Goal: Information Seeking & Learning: Find specific fact

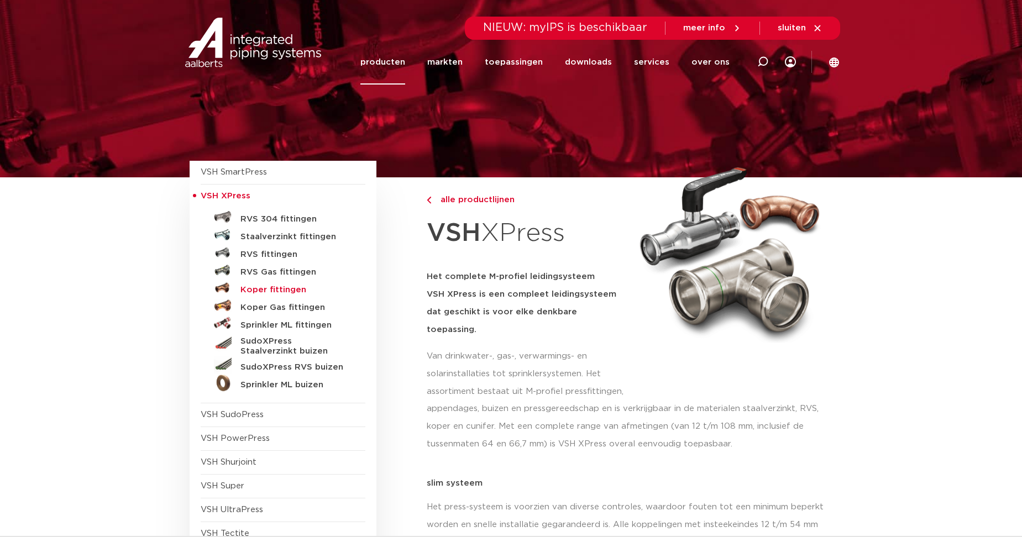
click at [262, 292] on h5 "Koper fittingen" at bounding box center [294, 290] width 109 height 10
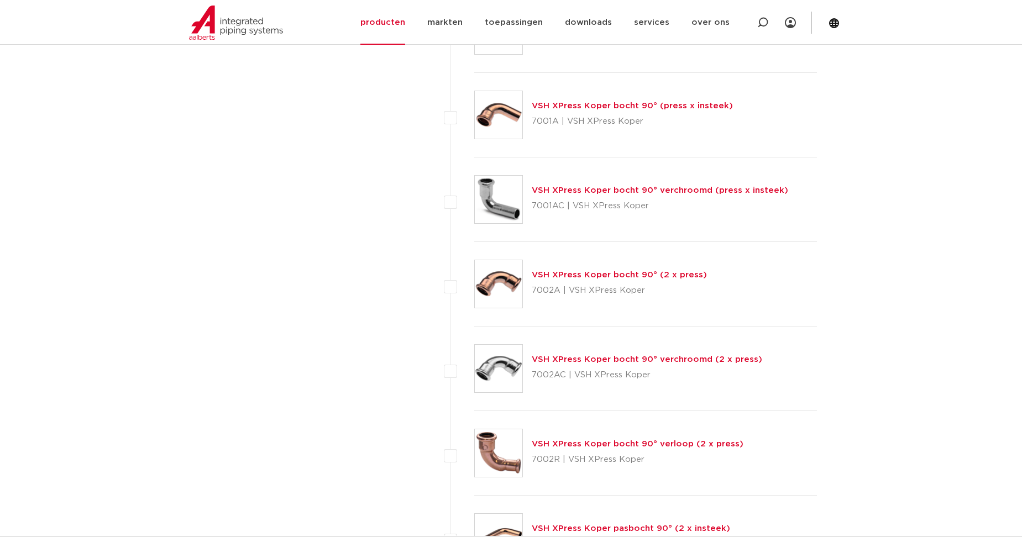
click at [601, 109] on link "VSH XPress Koper bocht 90° (press x insteek)" at bounding box center [632, 106] width 201 height 8
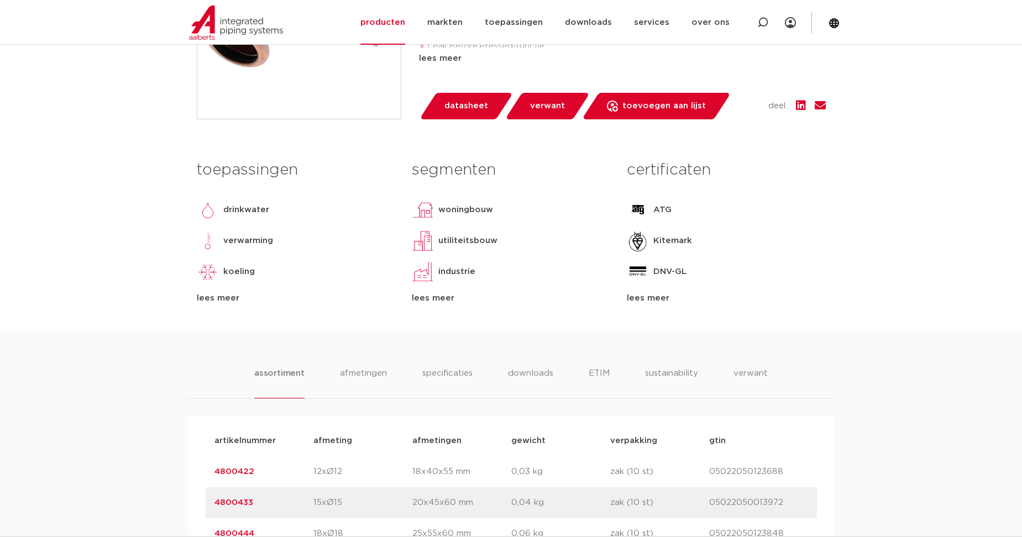
scroll to position [737, 0]
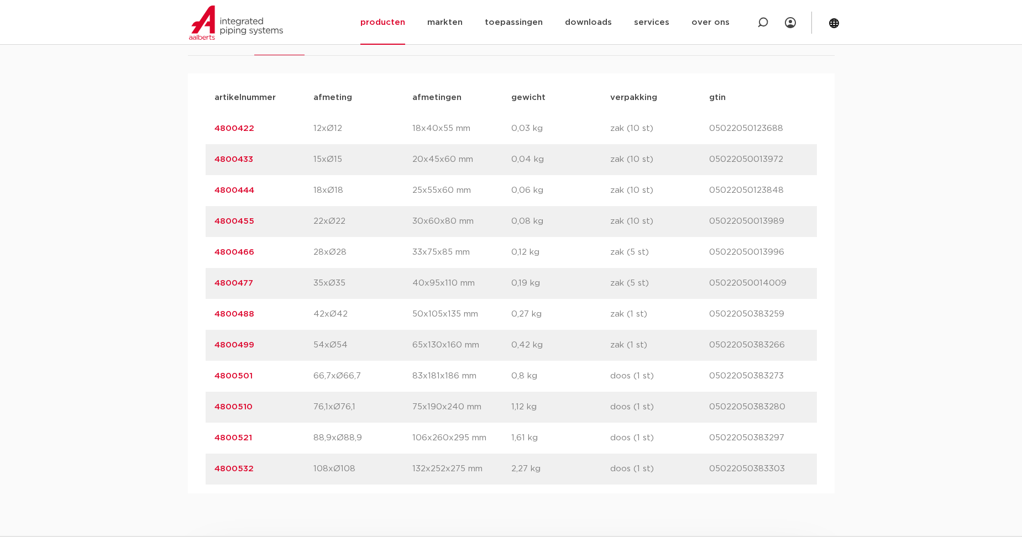
drag, startPoint x: 265, startPoint y: 165, endPoint x: 214, endPoint y: 158, distance: 51.9
click at [214, 158] on p "4800433" at bounding box center [263, 159] width 99 height 13
drag, startPoint x: 214, startPoint y: 158, endPoint x: 235, endPoint y: 157, distance: 21.6
copy link "4800433"
